Goal: Complete application form

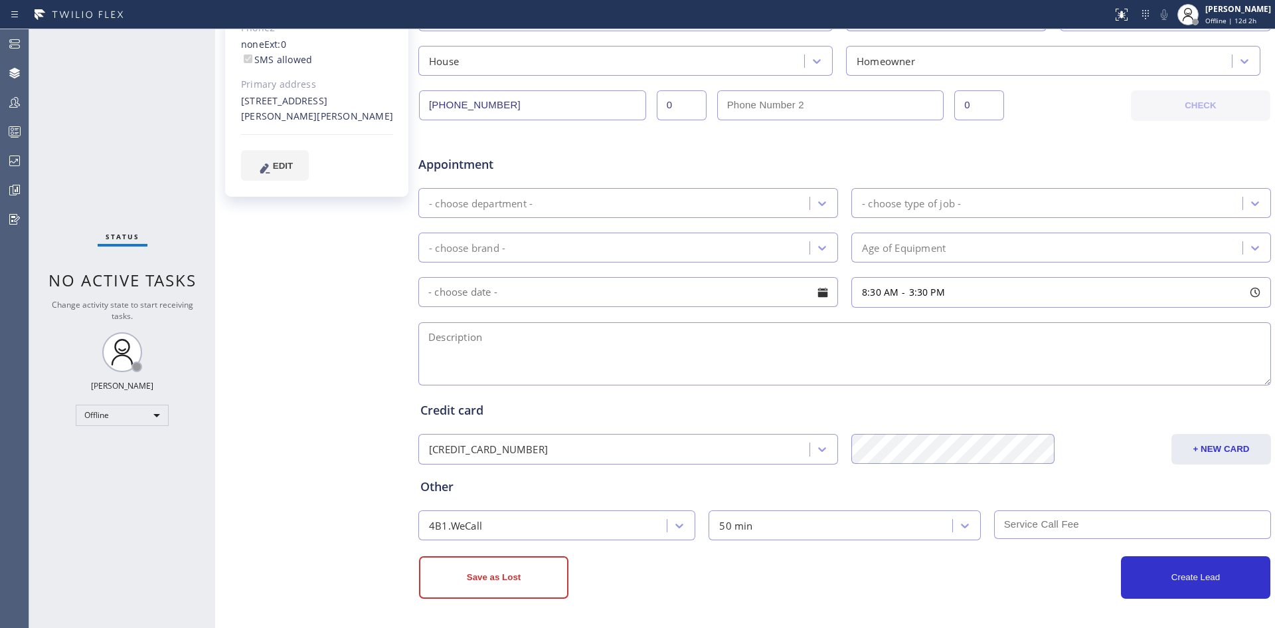
scroll to position [329, 0]
click at [1130, 364] on textarea at bounding box center [844, 352] width 853 height 63
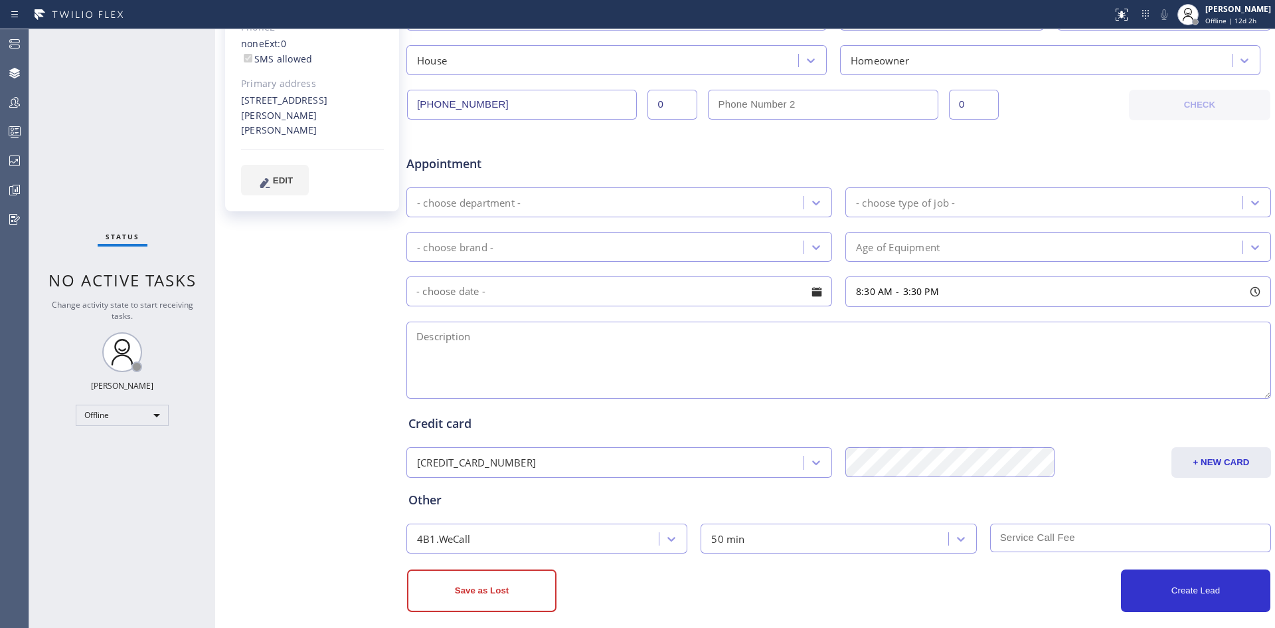
drag, startPoint x: 1257, startPoint y: 380, endPoint x: 1257, endPoint y: 393, distance: 13.3
click at [1257, 393] on textarea at bounding box center [838, 359] width 865 height 77
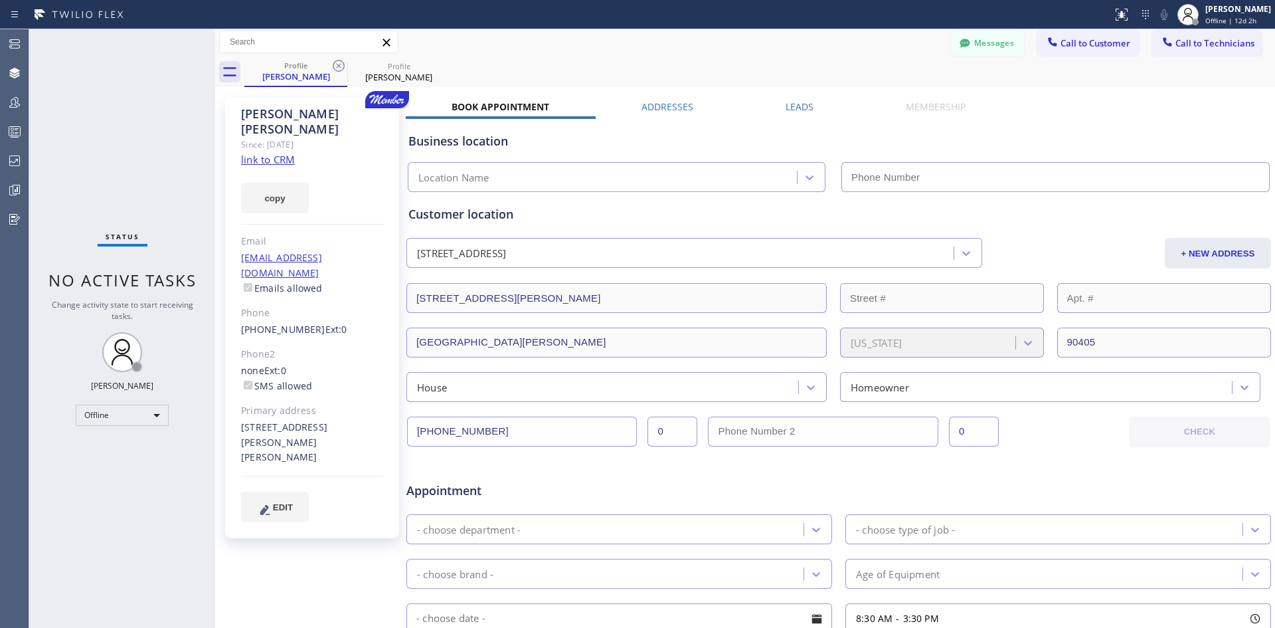
scroll to position [0, 0]
click at [691, 483] on div "Appointment" at bounding box center [838, 485] width 867 height 34
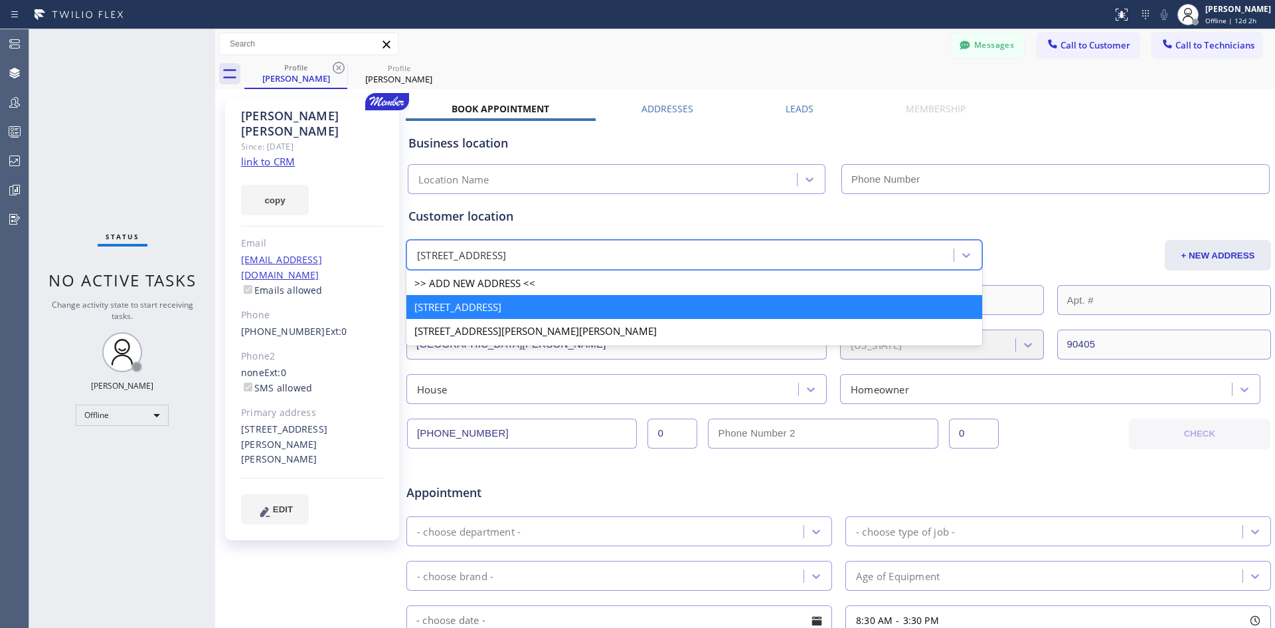
click at [760, 255] on div "[STREET_ADDRESS]" at bounding box center [681, 255] width 543 height 23
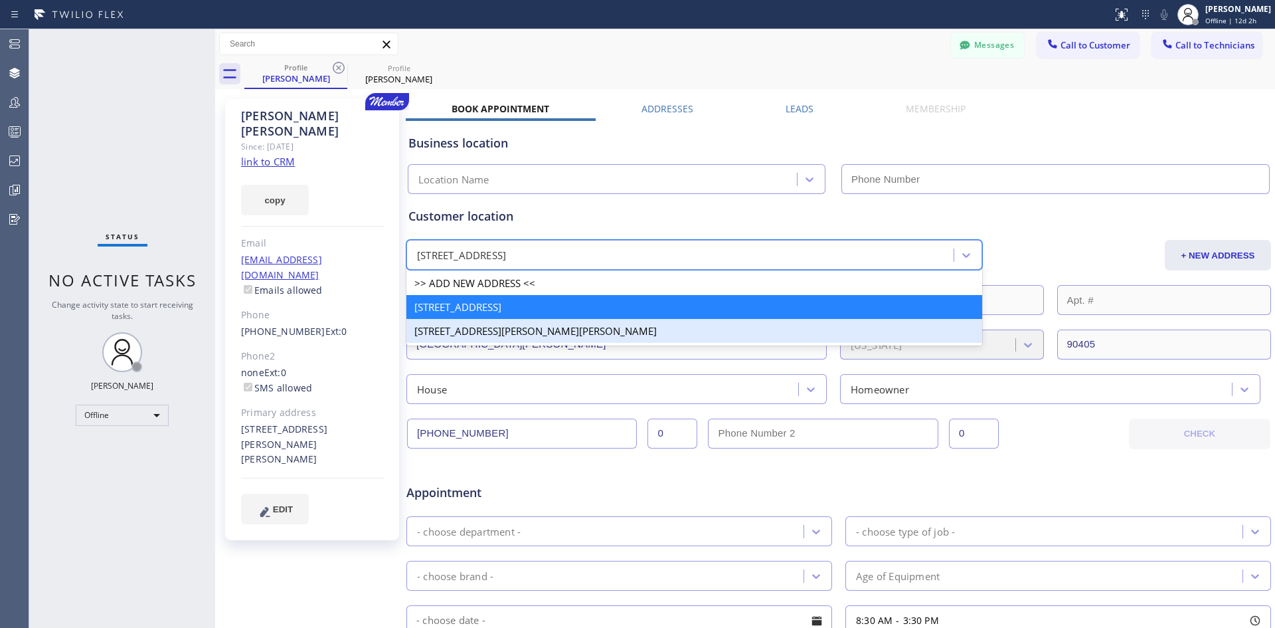
click at [605, 325] on div "[STREET_ADDRESS][PERSON_NAME][PERSON_NAME]" at bounding box center [694, 331] width 576 height 24
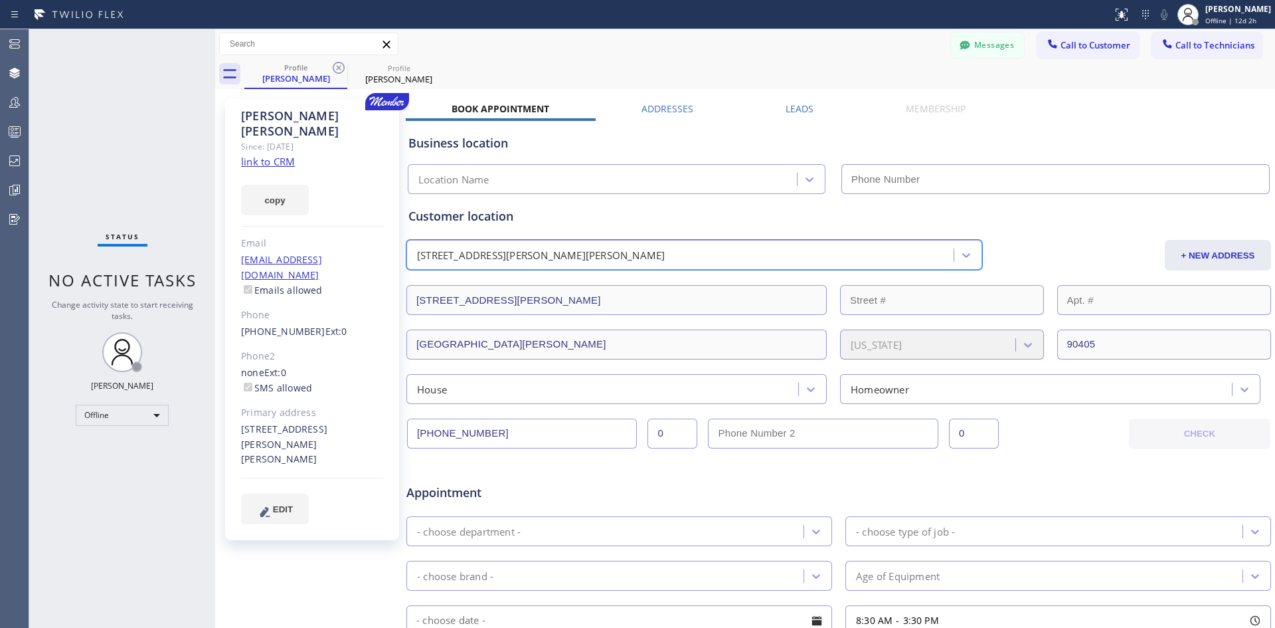
click at [660, 218] on div "Customer location" at bounding box center [838, 216] width 861 height 18
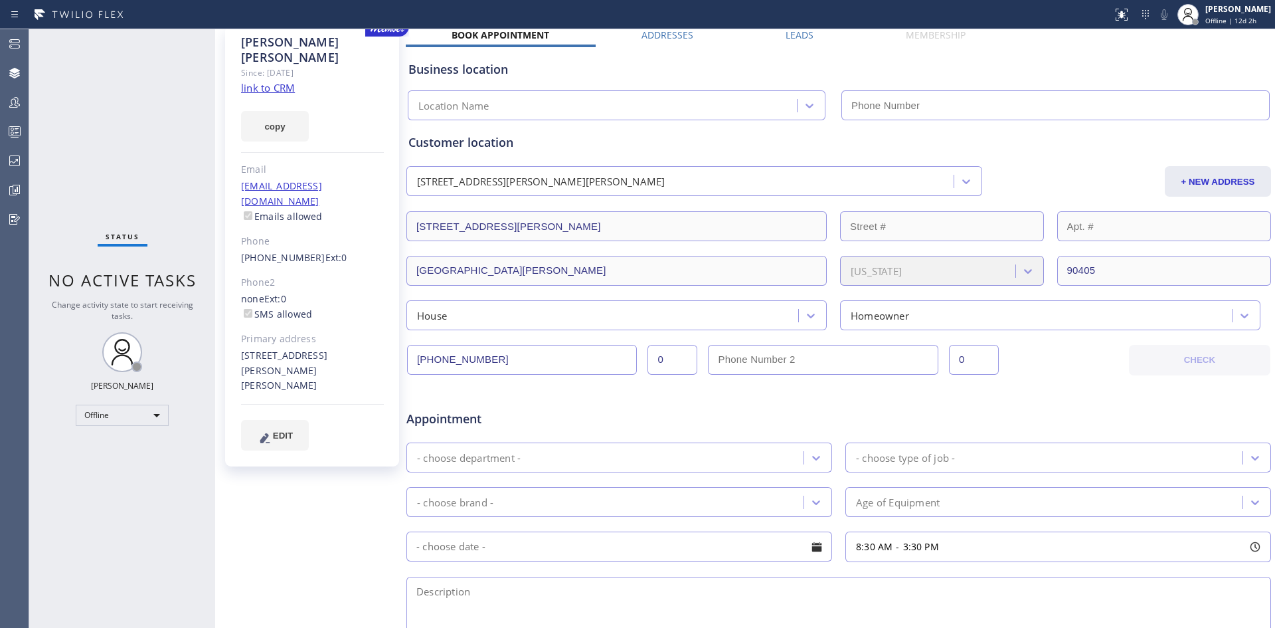
scroll to position [199, 0]
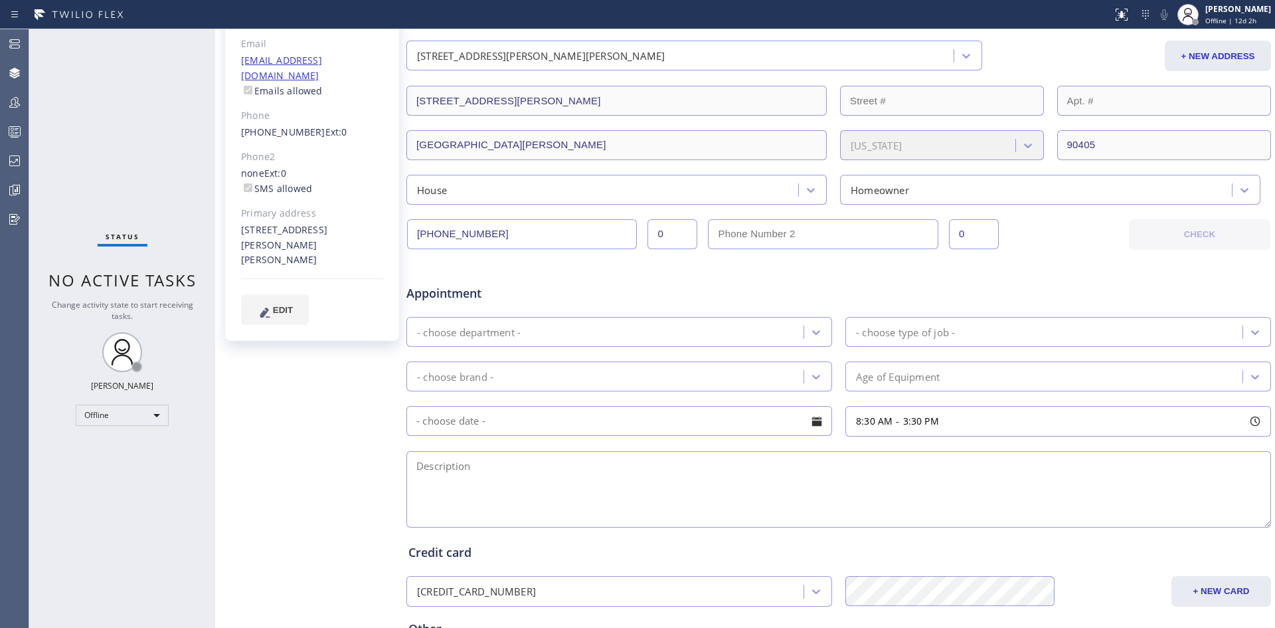
click at [499, 238] on input "[PHONE_NUMBER]" at bounding box center [522, 234] width 230 height 30
click at [728, 237] on input "(___) ___-____" at bounding box center [823, 234] width 230 height 30
type input "[PHONE_NUMBER]"
drag, startPoint x: 416, startPoint y: 275, endPoint x: 484, endPoint y: 293, distance: 70.1
click at [416, 275] on div "Appointment" at bounding box center [549, 286] width 289 height 31
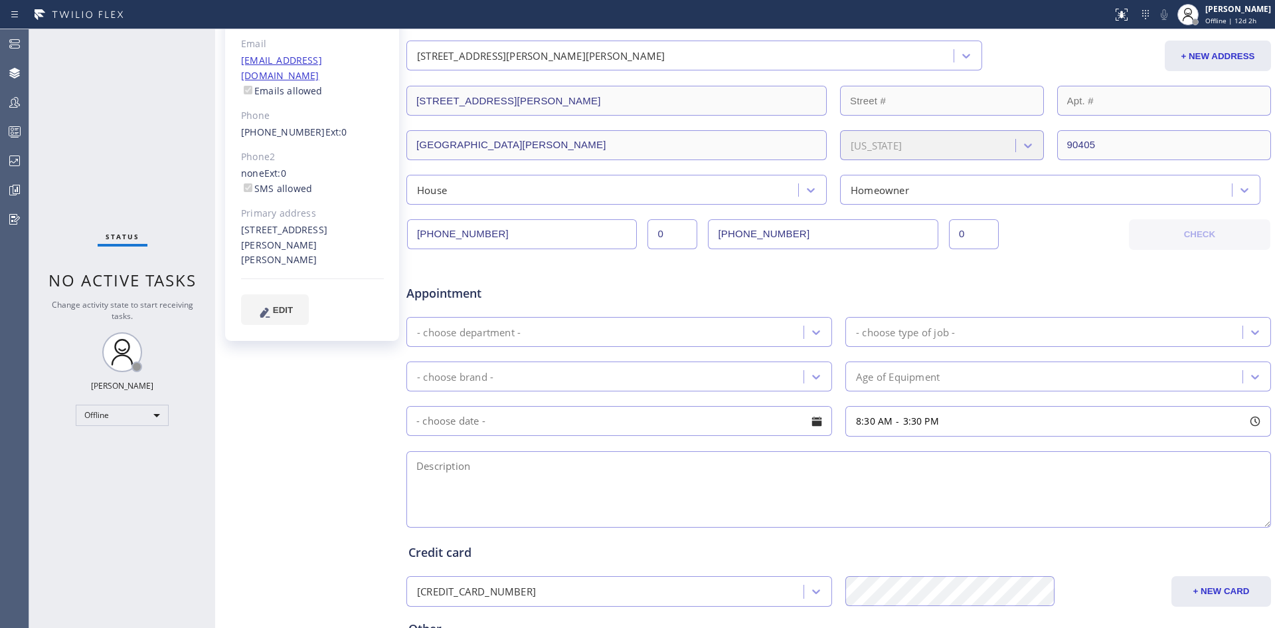
drag, startPoint x: 523, startPoint y: 232, endPoint x: 98, endPoint y: 244, distance: 425.3
click at [183, 214] on div "Status No active tasks Change activity state to start receiving tasks. [PERSON_…" at bounding box center [652, 328] width 1246 height 598
type input "[PHONE_NUMBER]"
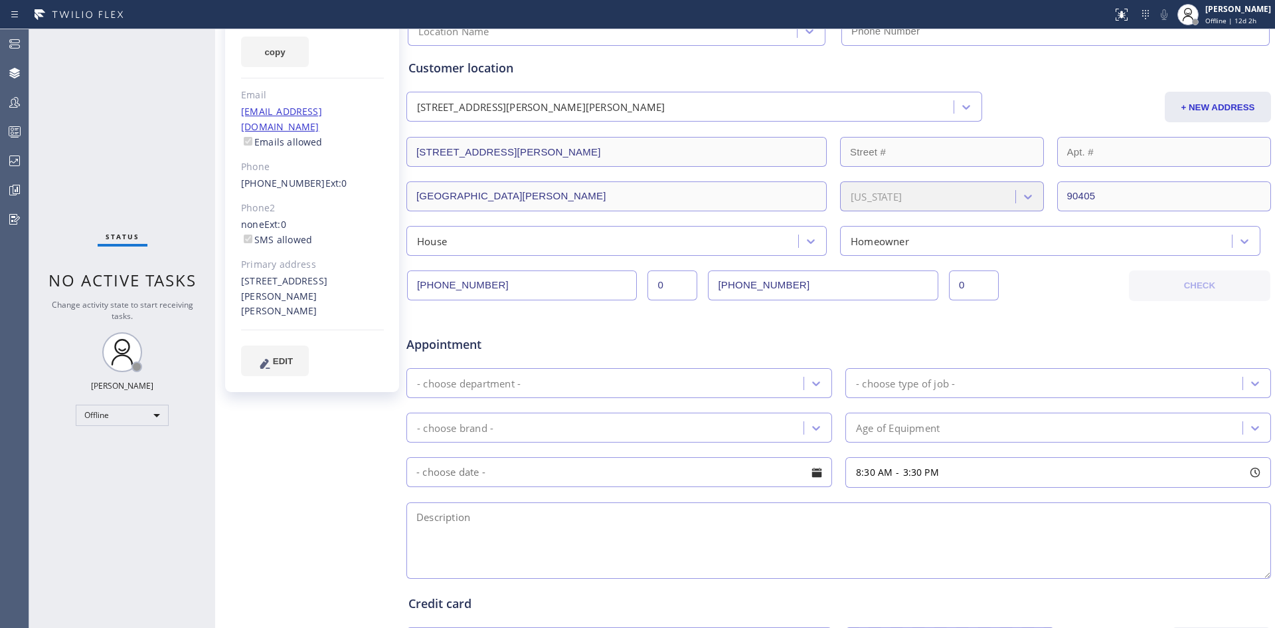
scroll to position [0, 0]
